Goal: Information Seeking & Learning: Learn about a topic

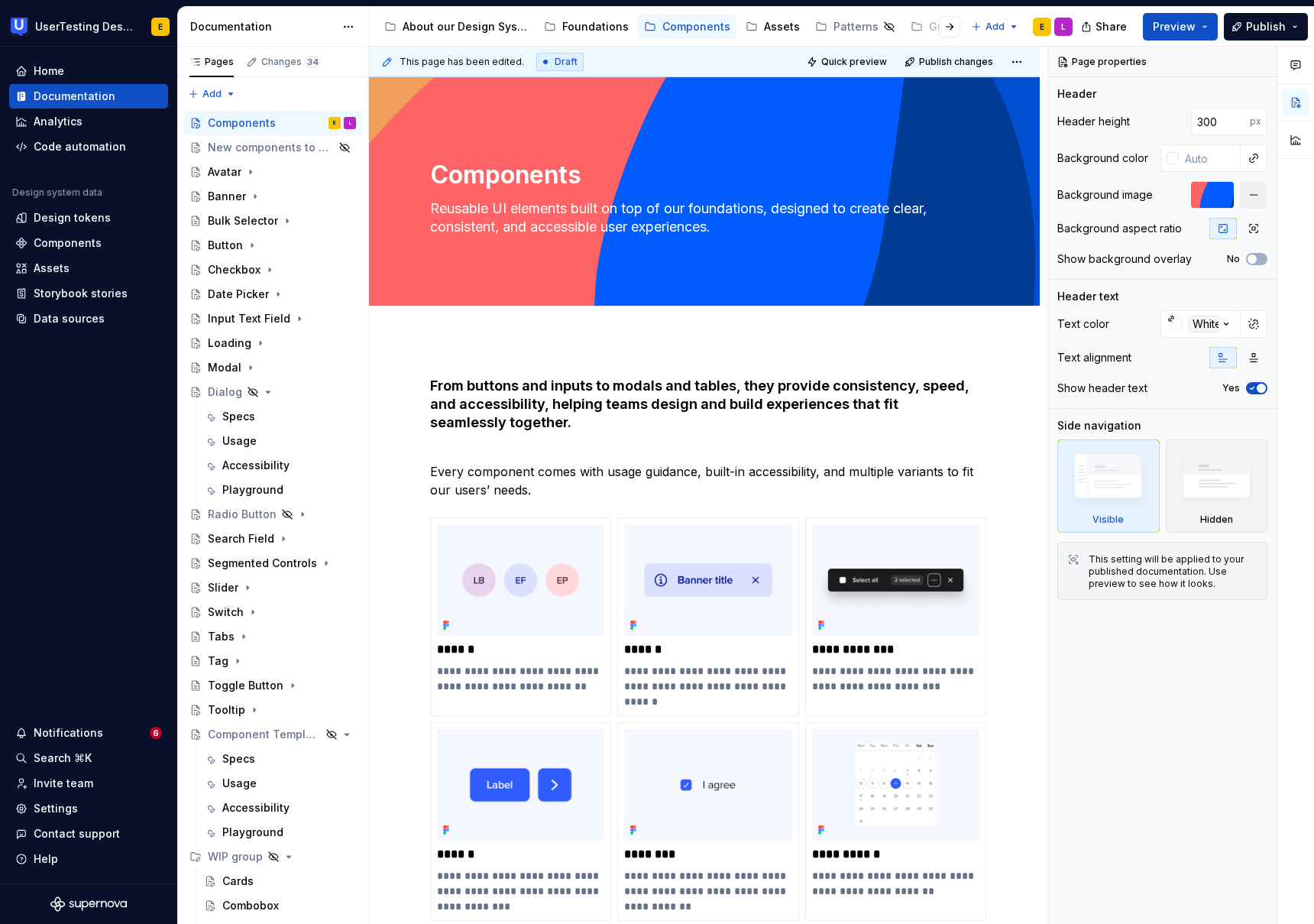
scroll to position [39, 0]
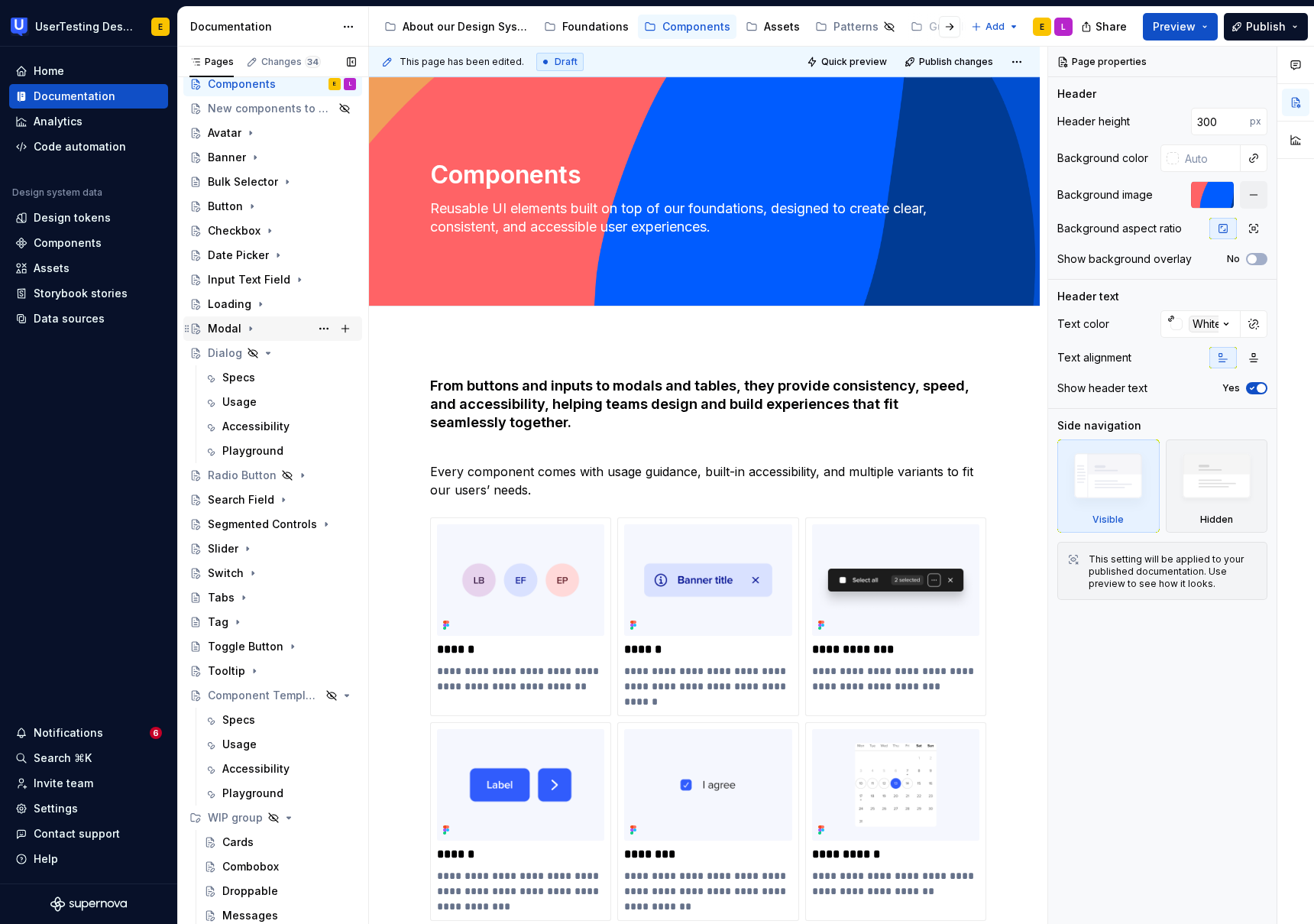
click at [224, 327] on div "Modal" at bounding box center [224, 328] width 33 height 15
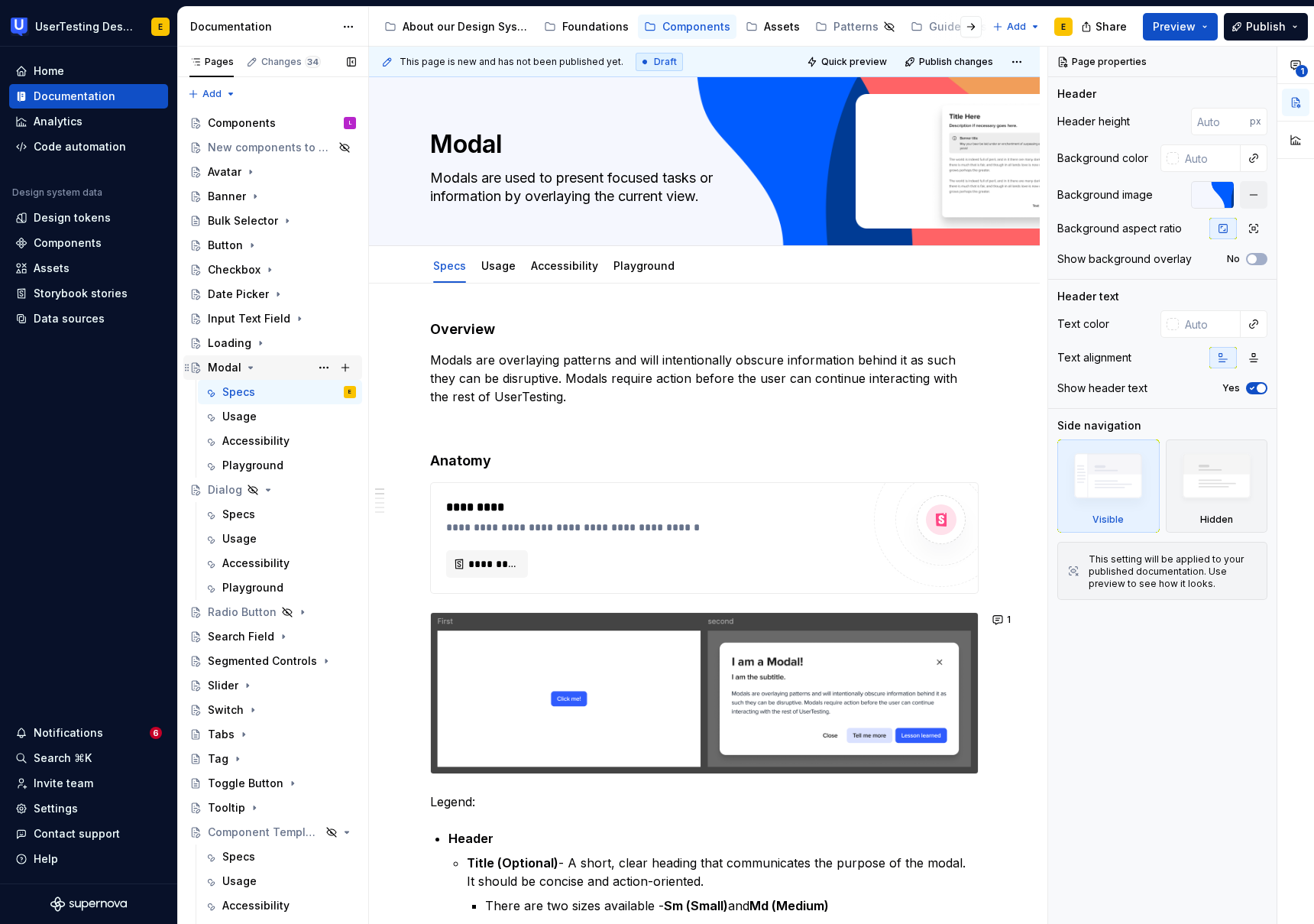
click at [249, 370] on icon "Page tree" at bounding box center [250, 367] width 12 height 12
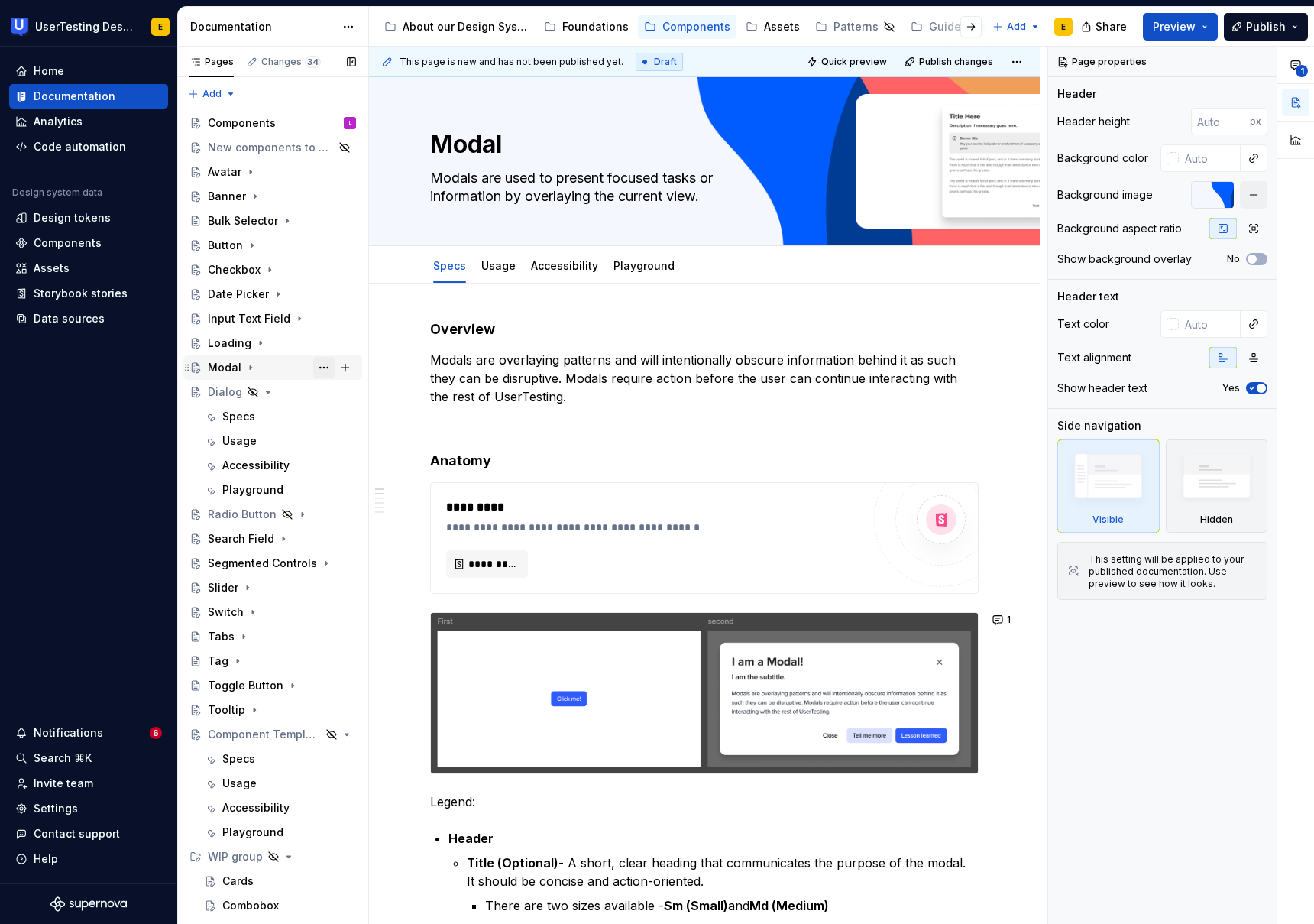
click at [327, 366] on button "Page tree" at bounding box center [324, 367] width 22 height 22
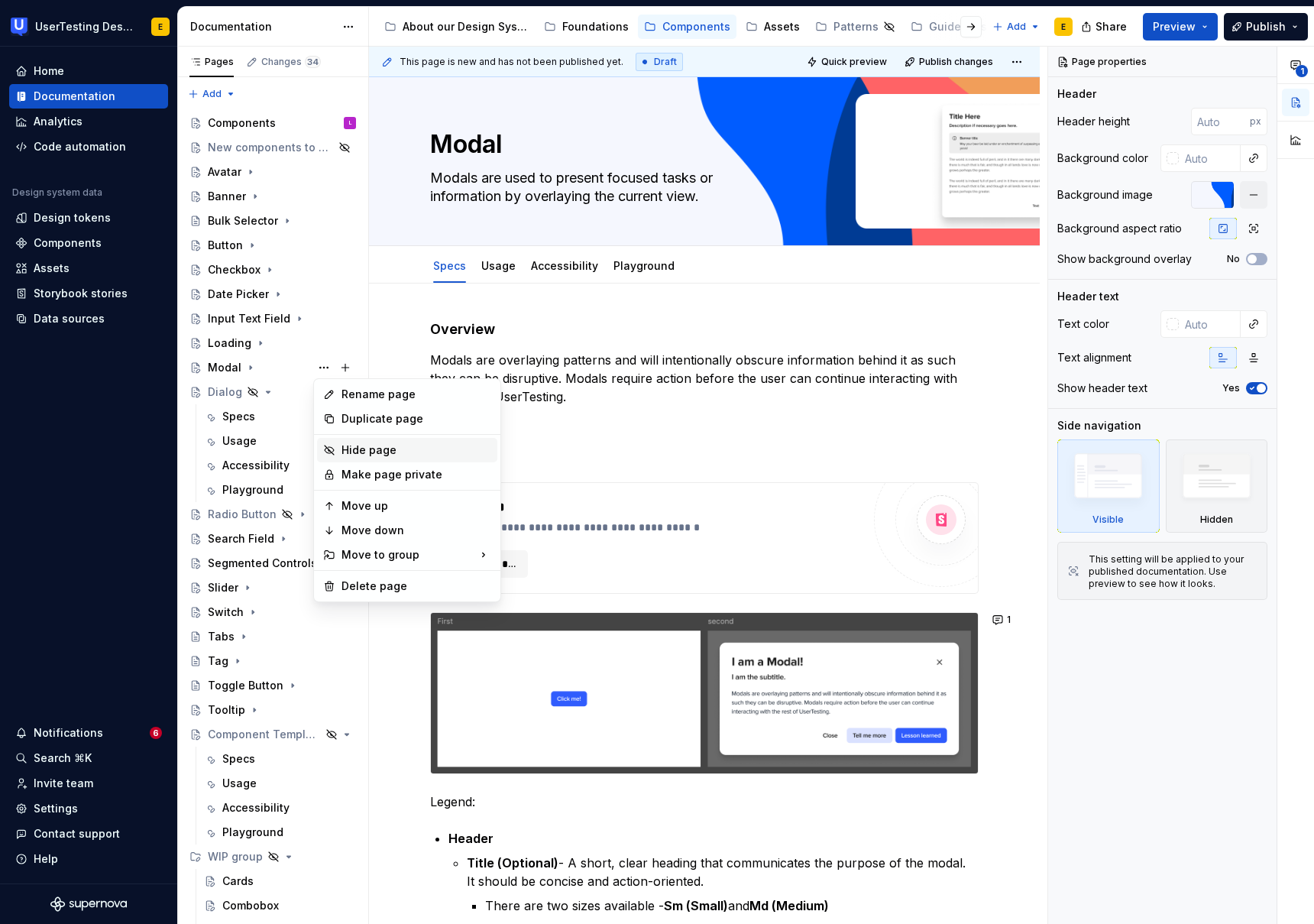
click at [372, 450] on div "Hide page" at bounding box center [416, 450] width 150 height 15
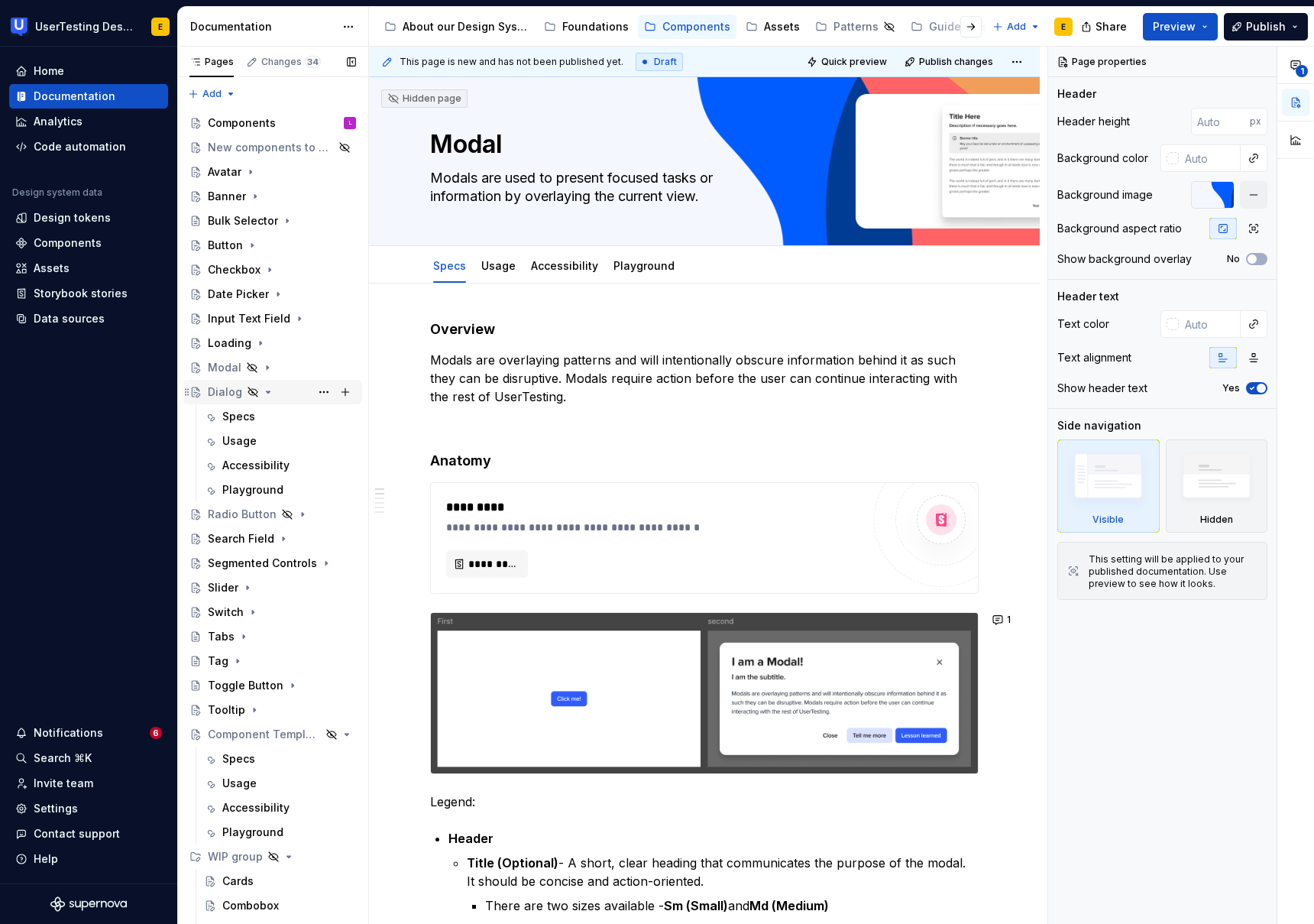
click at [227, 396] on div "Dialog" at bounding box center [224, 391] width 34 height 15
click at [494, 268] on link "Usage" at bounding box center [498, 266] width 34 height 13
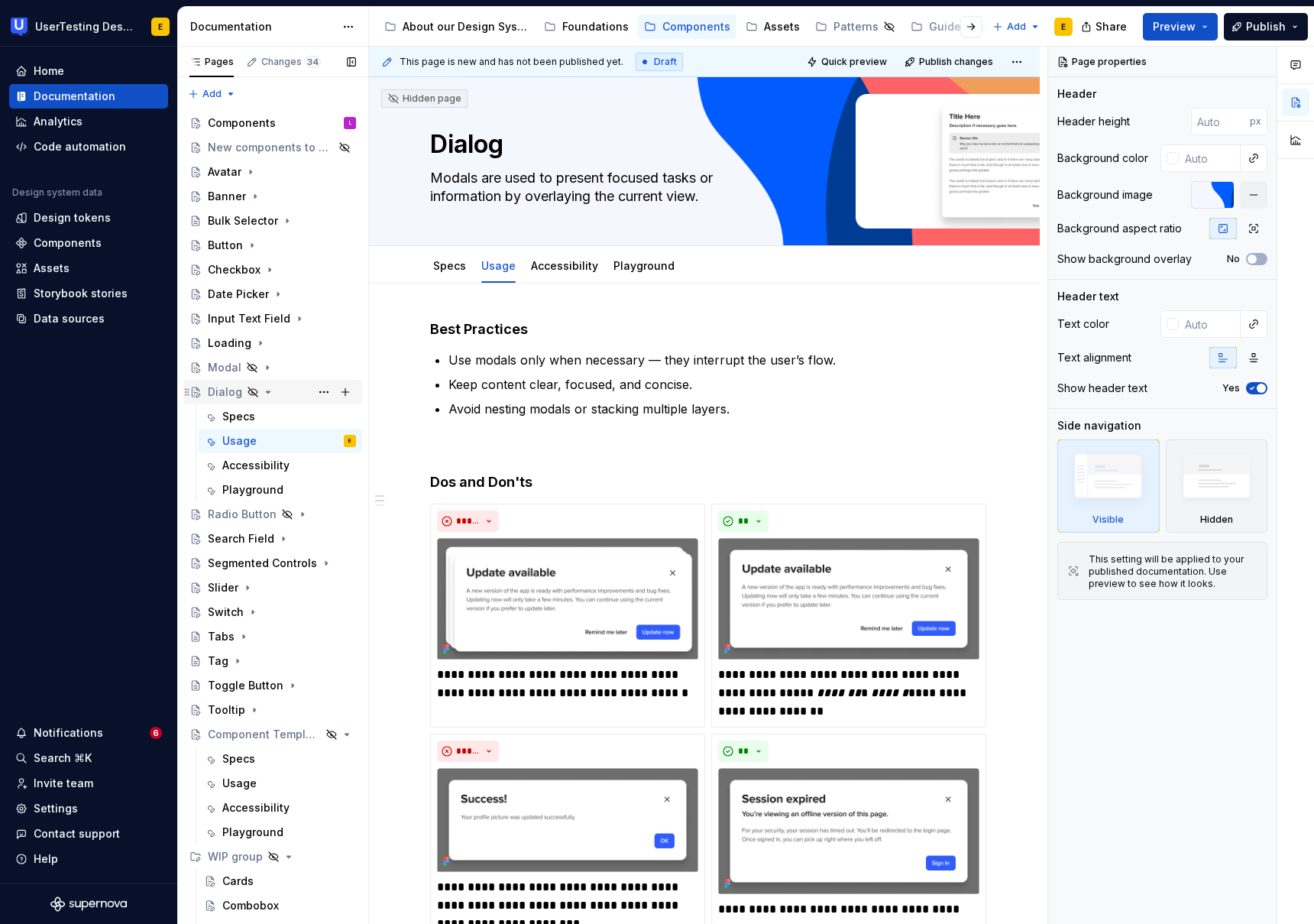
click at [269, 392] on icon "Page tree" at bounding box center [268, 391] width 12 height 12
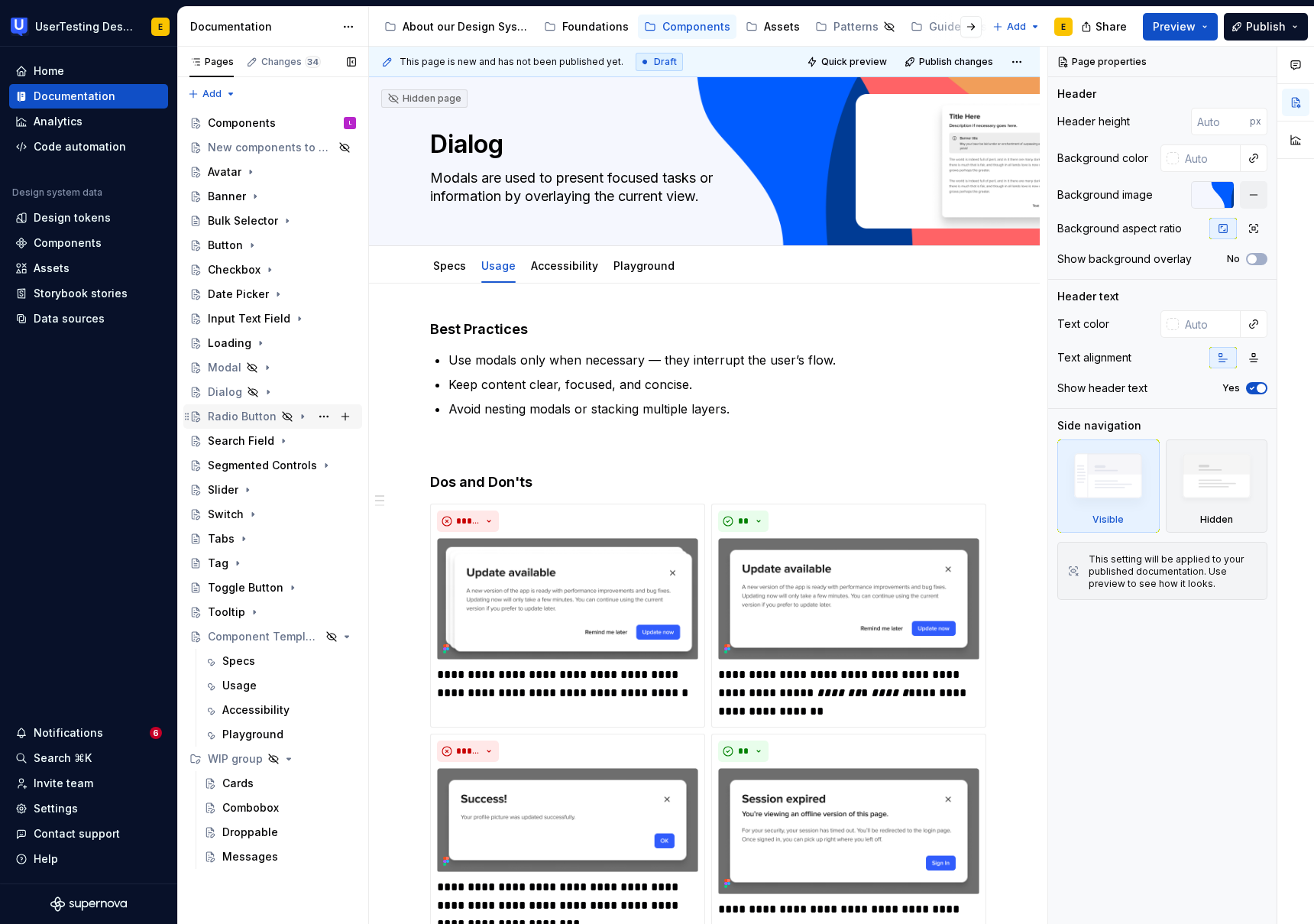
click at [241, 420] on div "Radio Button" at bounding box center [242, 416] width 69 height 15
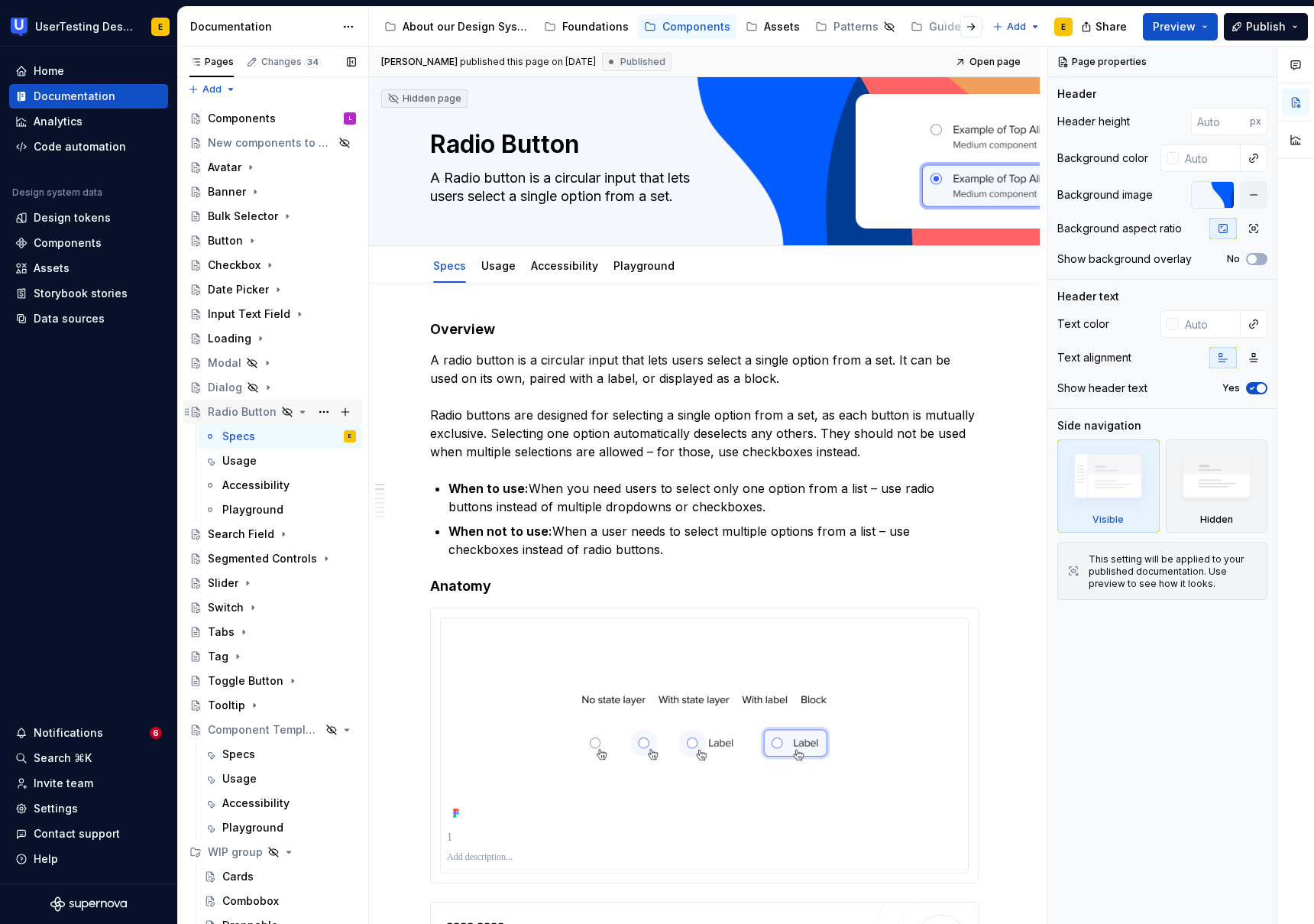
scroll to position [39, 0]
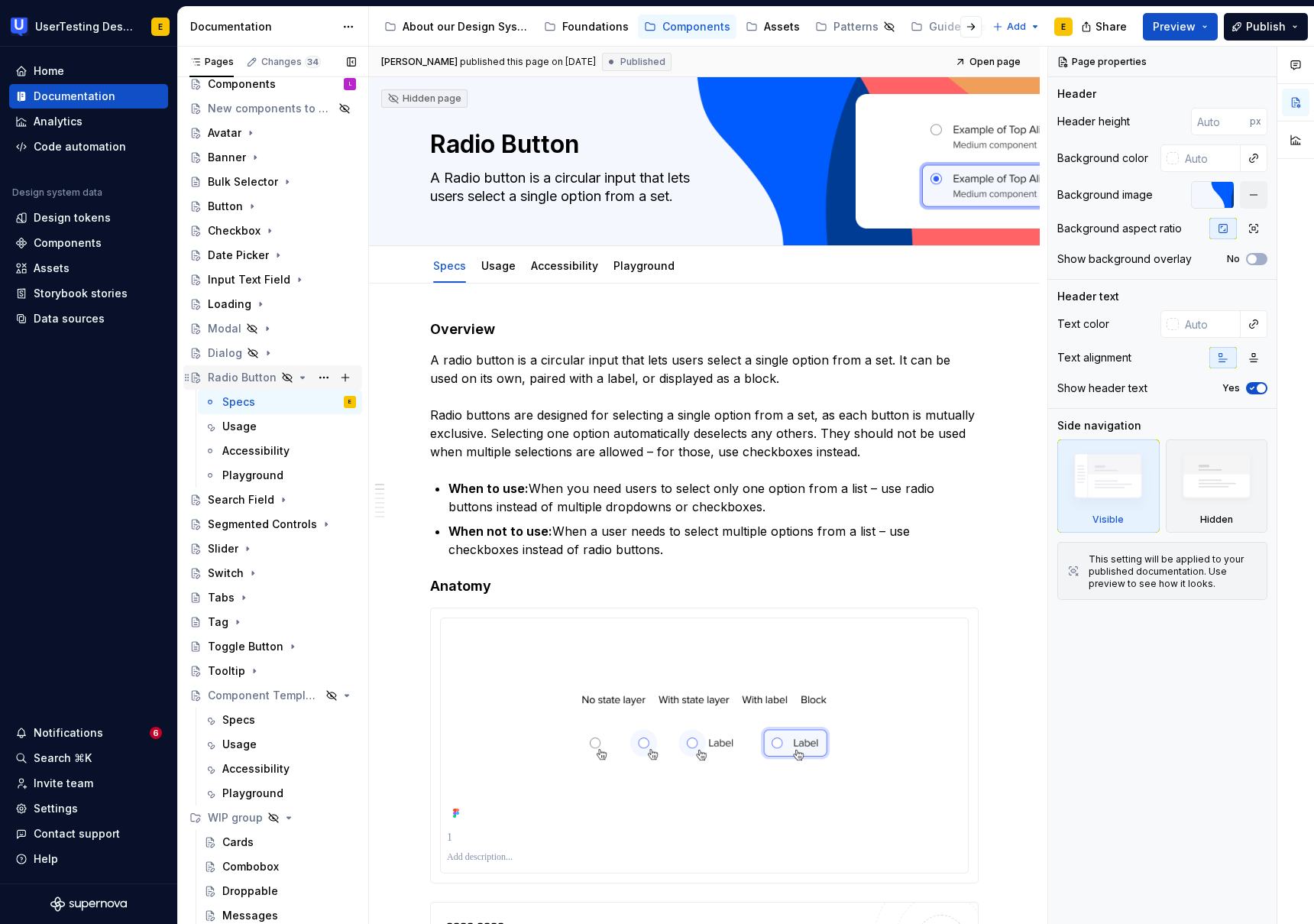
click at [299, 379] on icon "Page tree" at bounding box center [303, 377] width 12 height 12
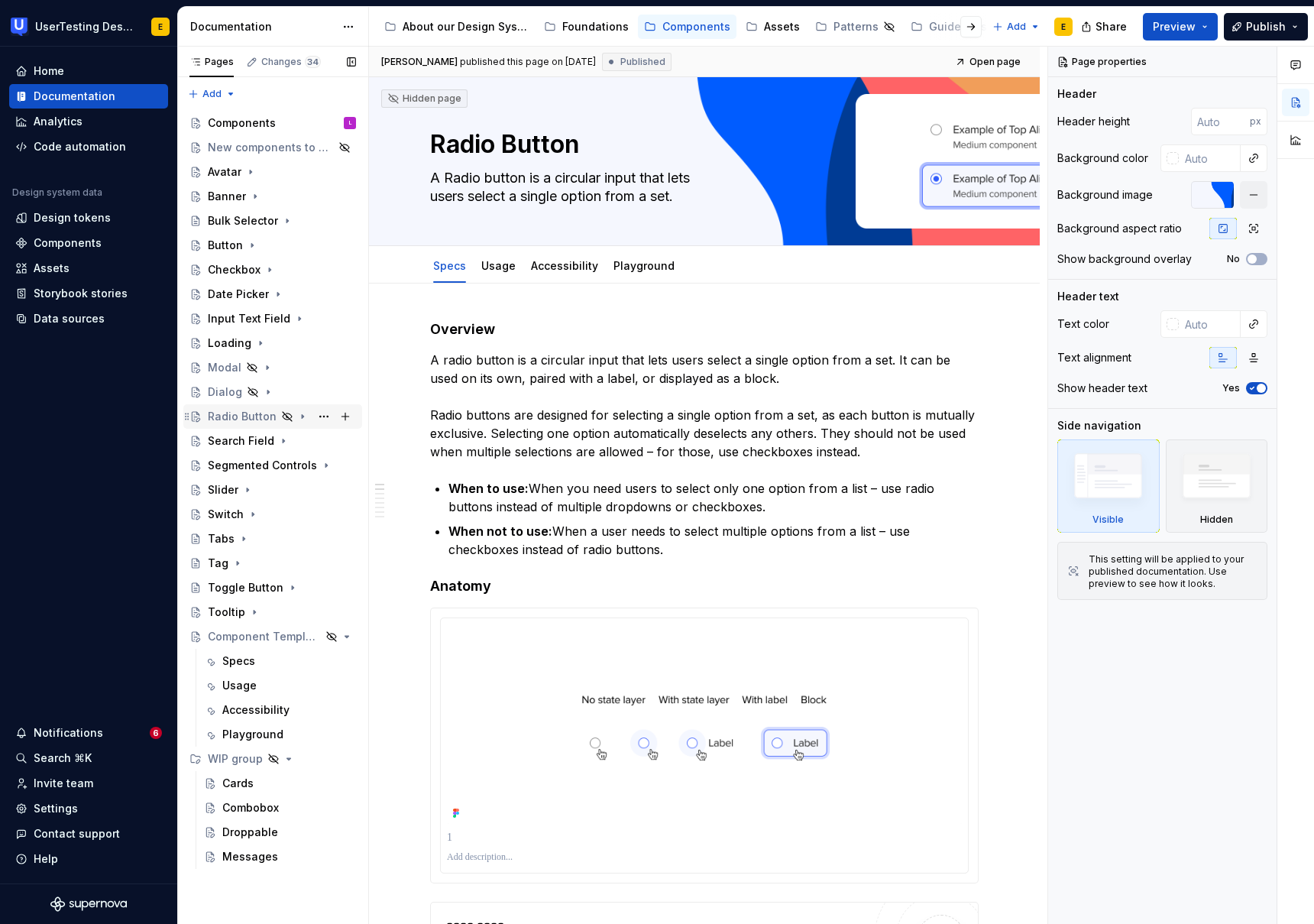
scroll to position [0, 0]
click at [307, 636] on icon "Page tree" at bounding box center [304, 636] width 12 height 12
click at [261, 119] on div "Components" at bounding box center [242, 123] width 68 height 15
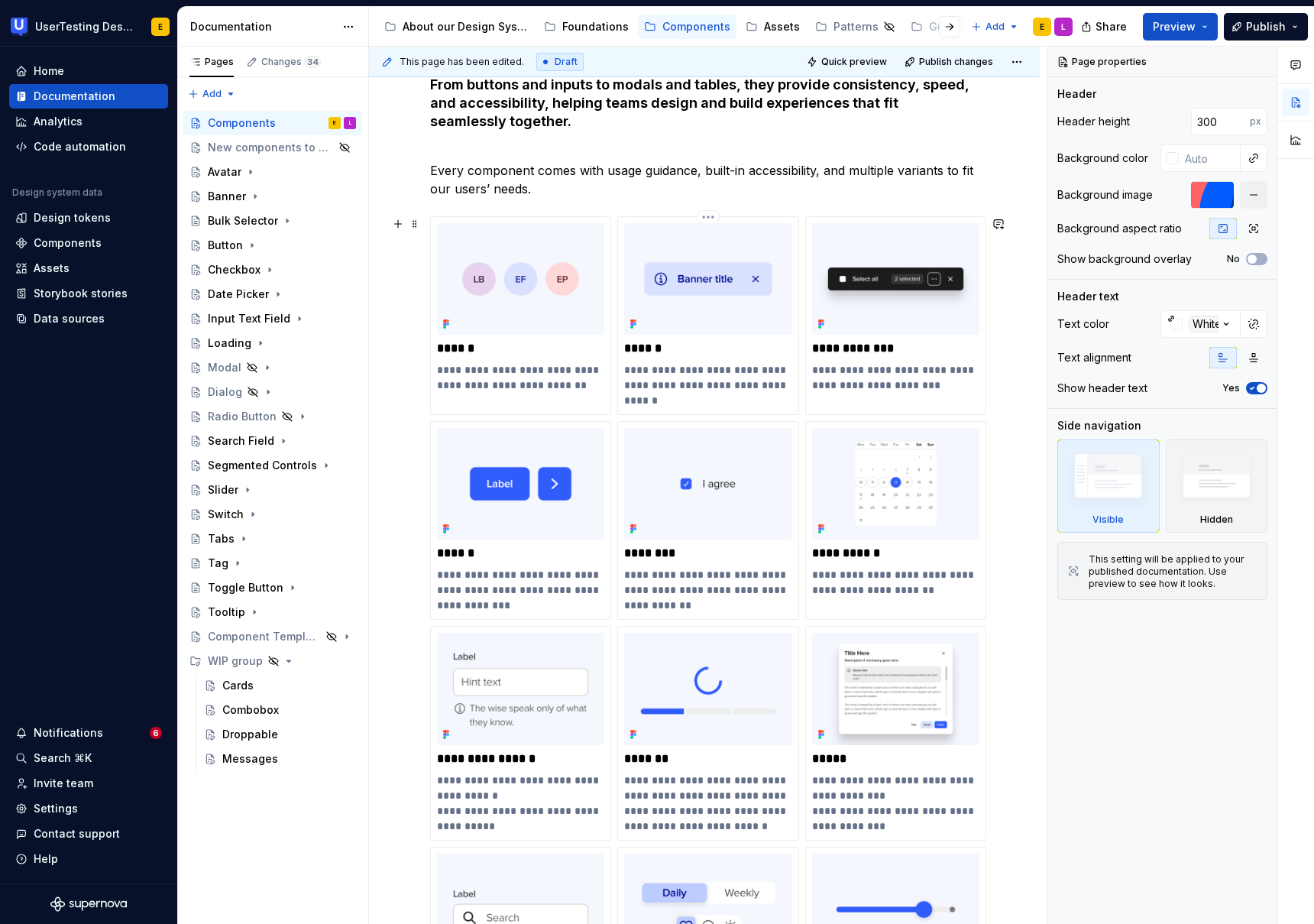
scroll to position [304, 0]
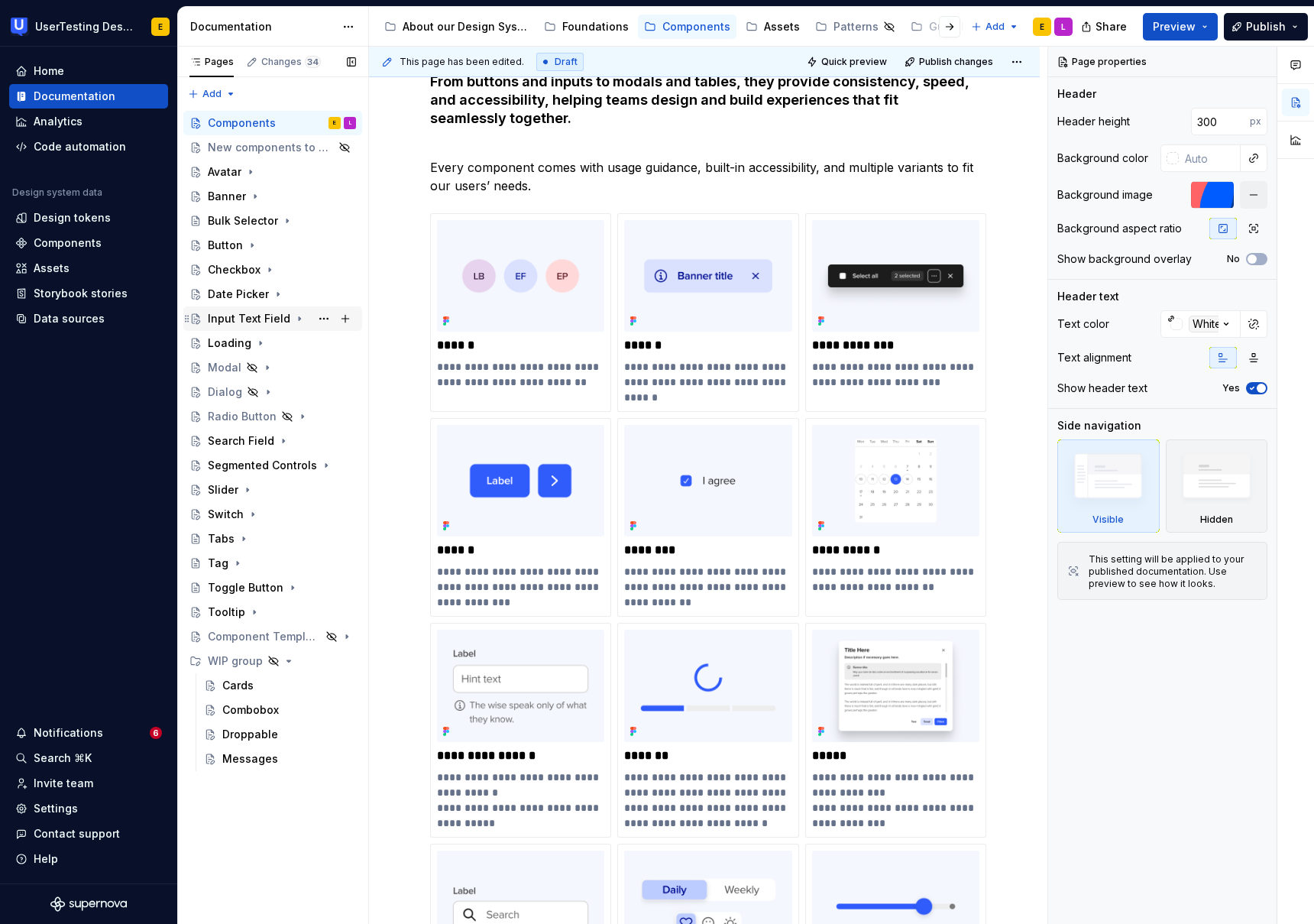
click at [249, 317] on div "Input Text Field" at bounding box center [249, 318] width 82 height 15
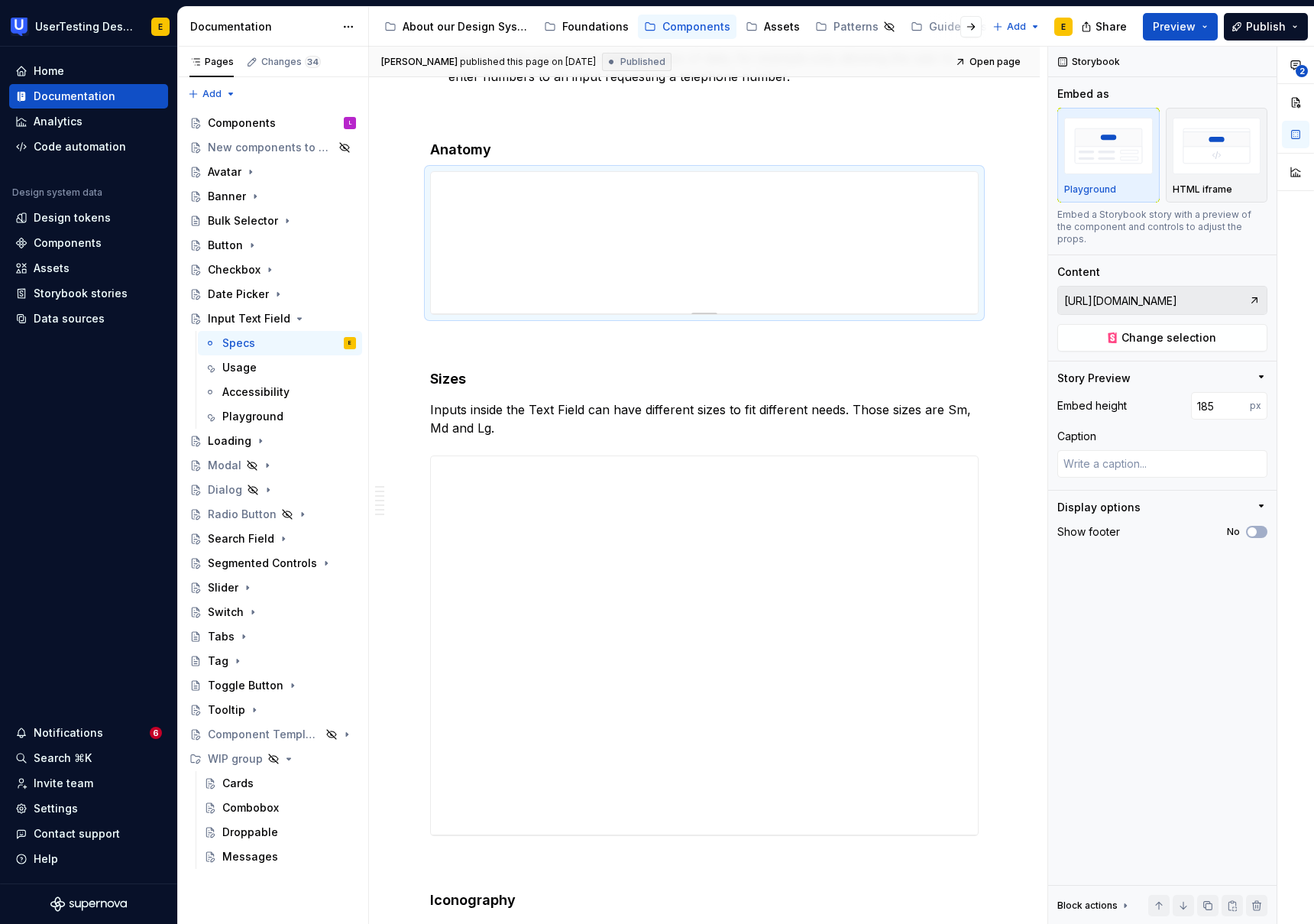
scroll to position [491, 0]
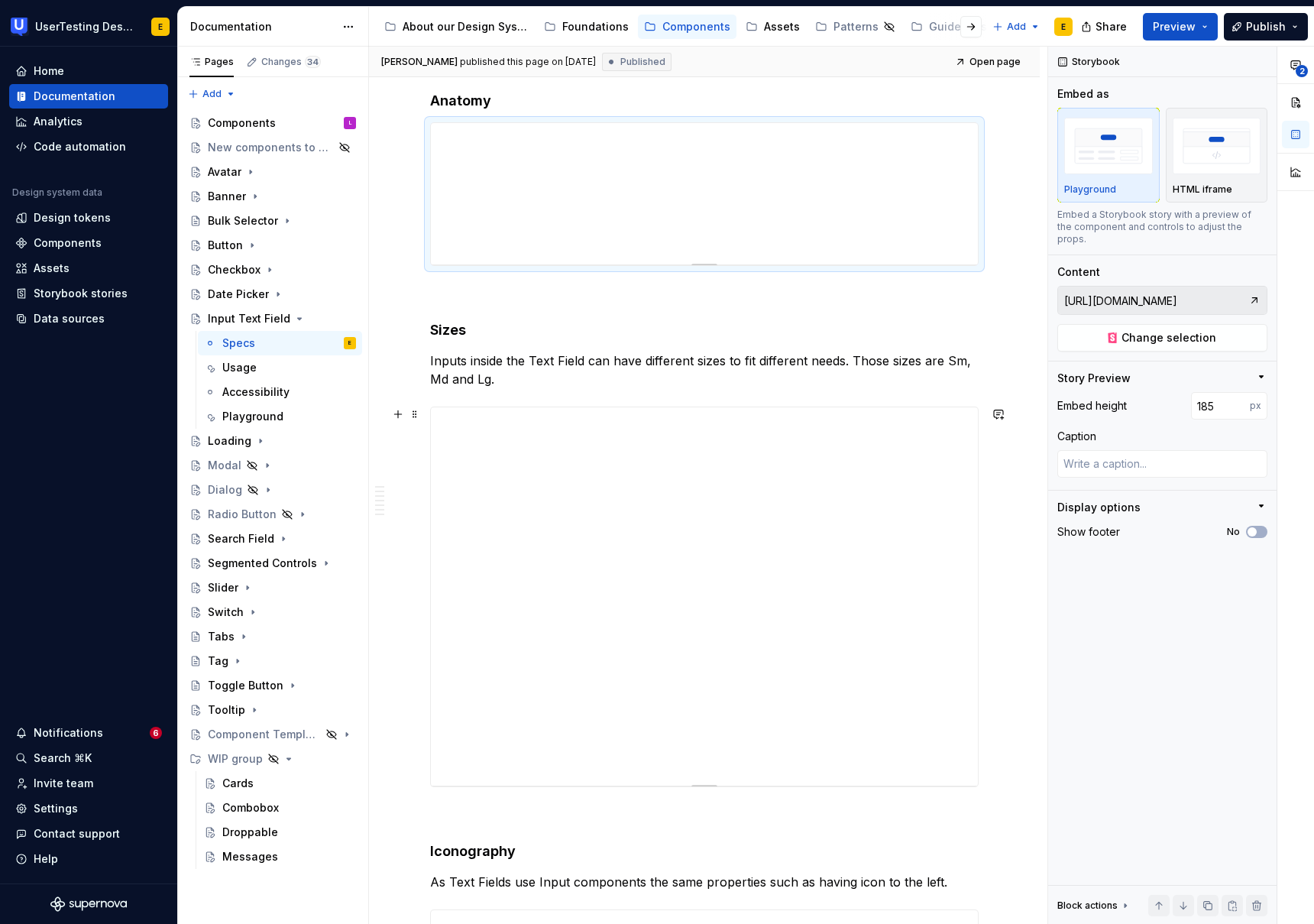
type textarea "*"
type input "[URL][DOMAIN_NAME]"
type input "495"
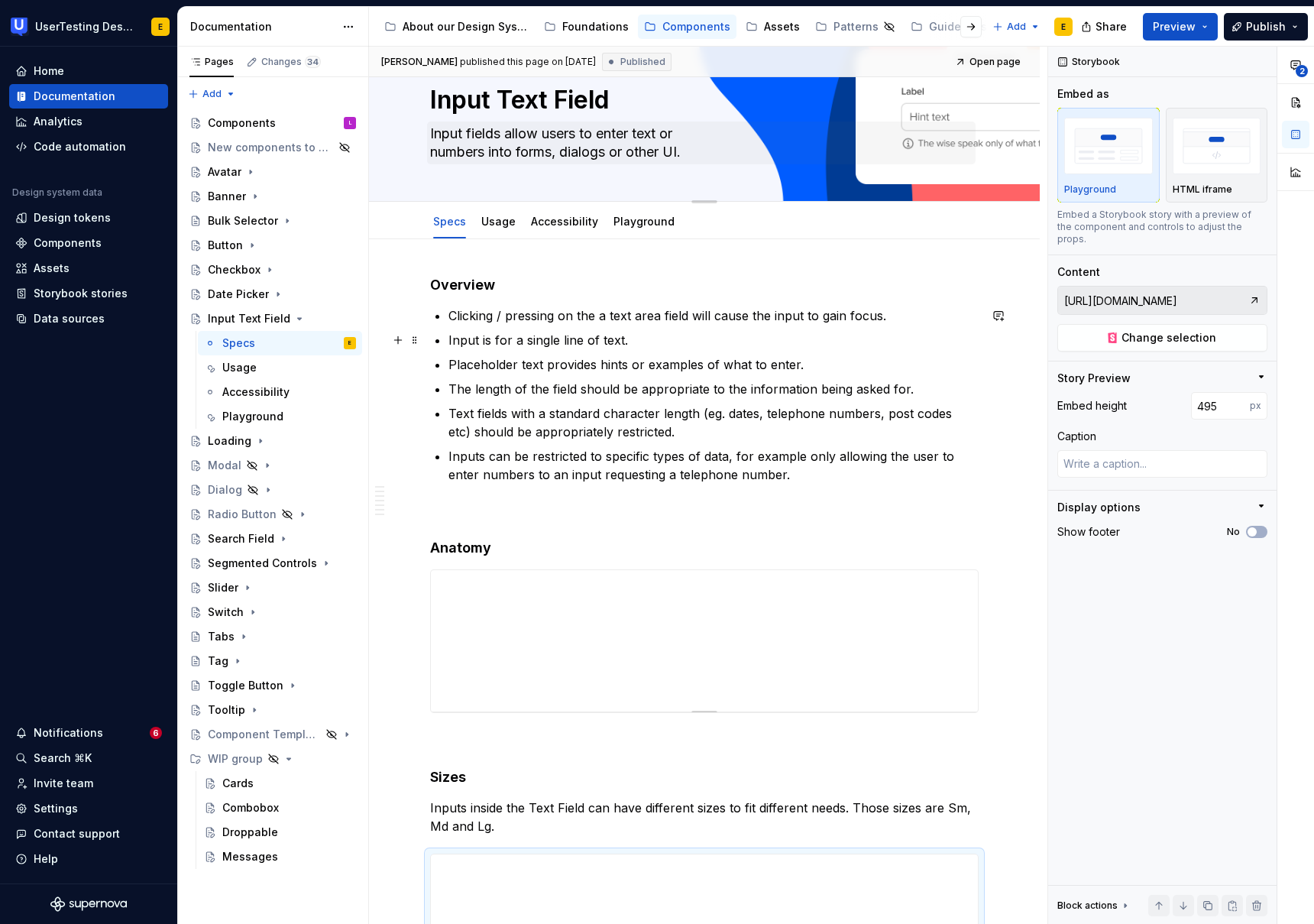
scroll to position [0, 0]
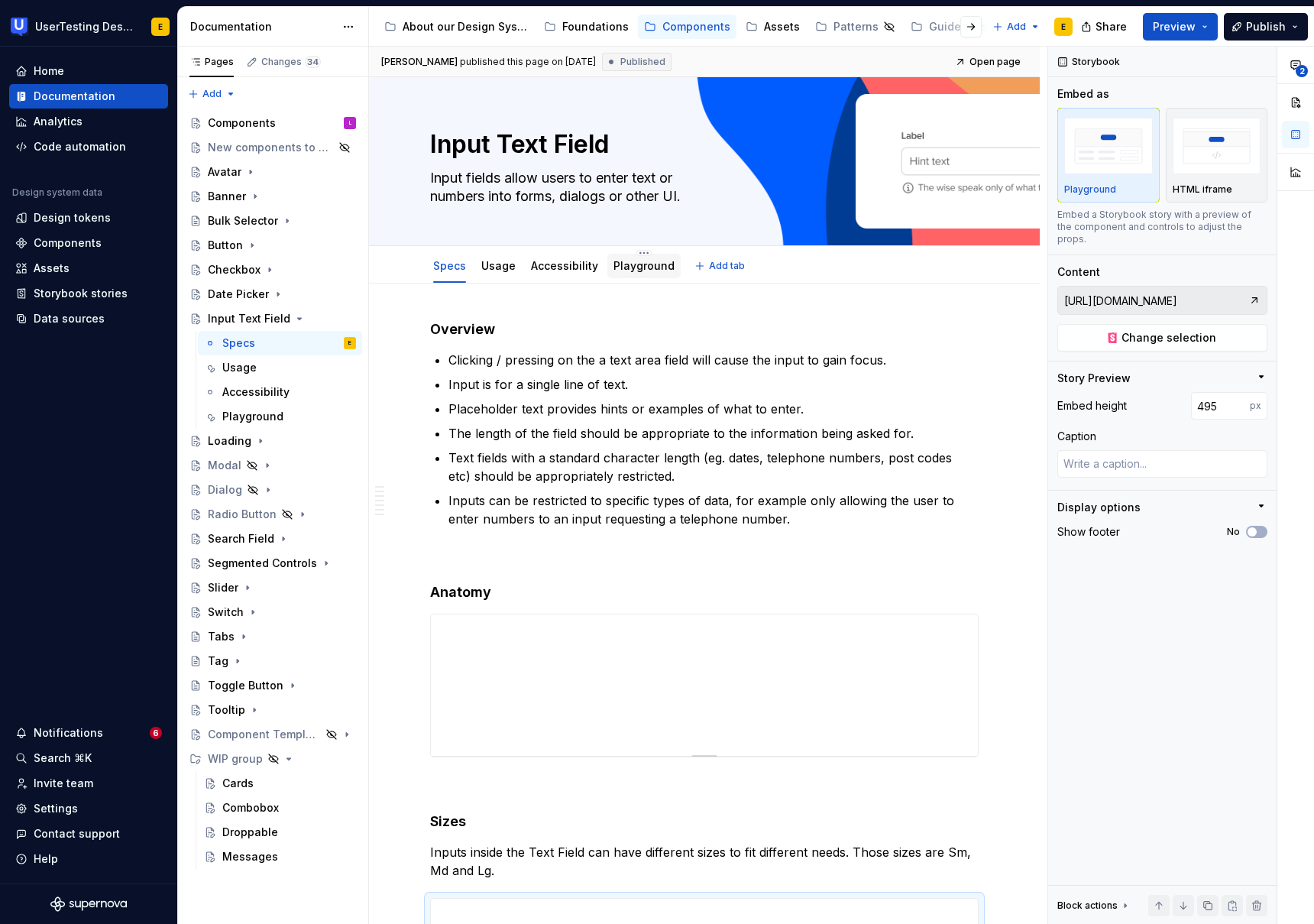
click at [636, 263] on link "Playground" at bounding box center [644, 266] width 62 height 13
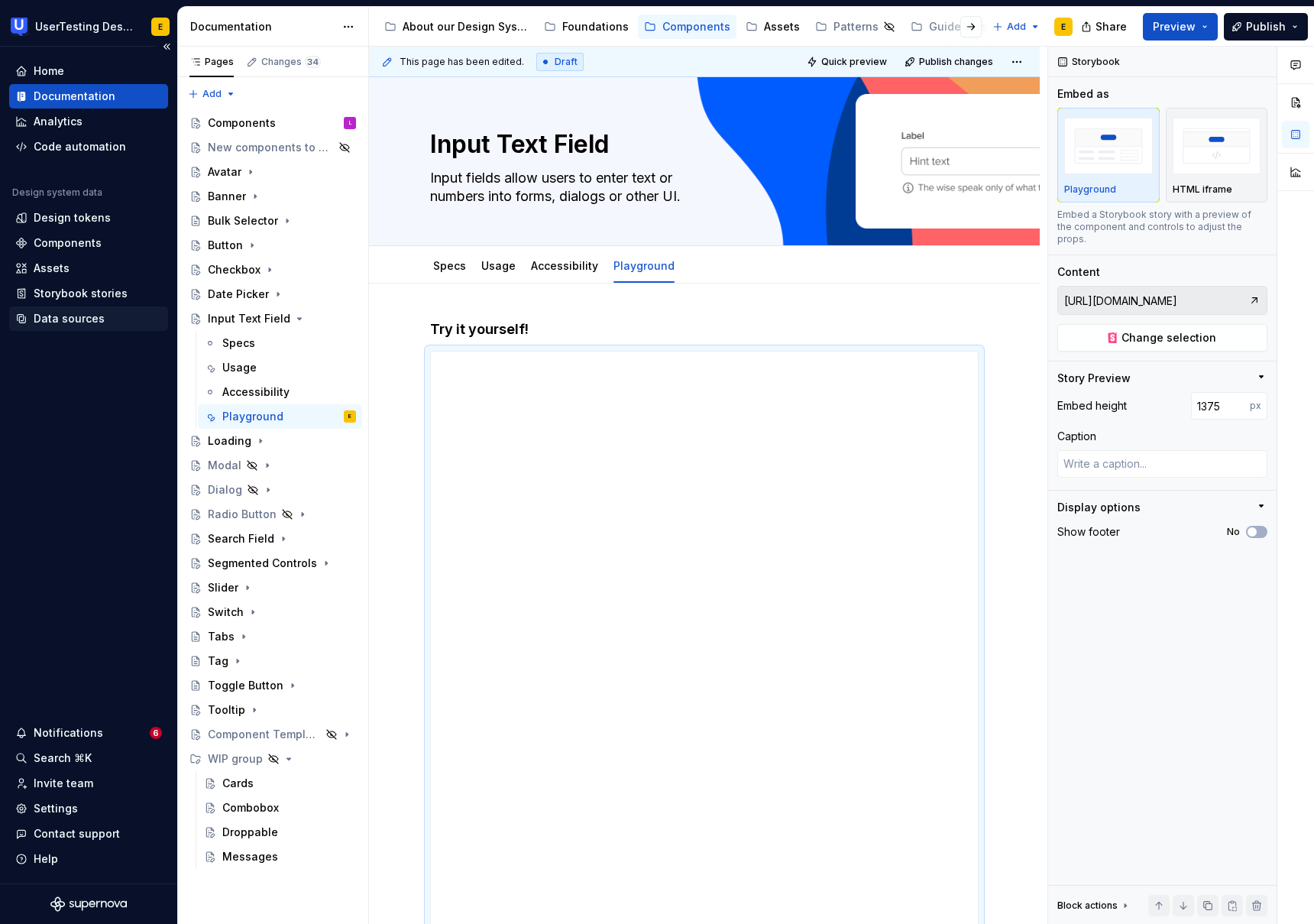
type textarea "*"
